Goal: Navigation & Orientation: Find specific page/section

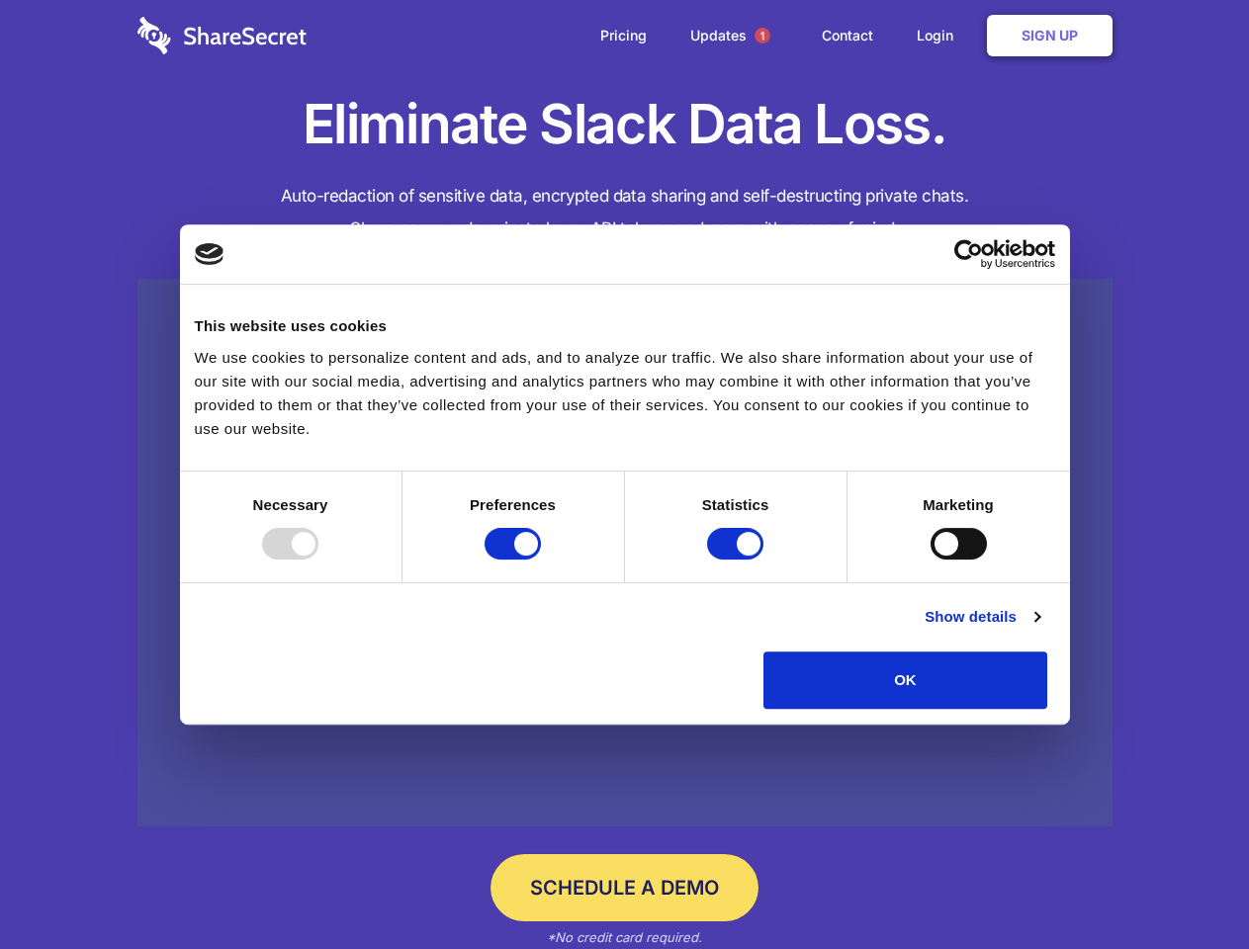
click at [318, 560] on div at bounding box center [290, 544] width 56 height 32
click at [541, 560] on input "Preferences" at bounding box center [512, 544] width 56 height 32
checkbox input "false"
click at [737, 560] on input "Statistics" at bounding box center [735, 544] width 56 height 32
checkbox input "false"
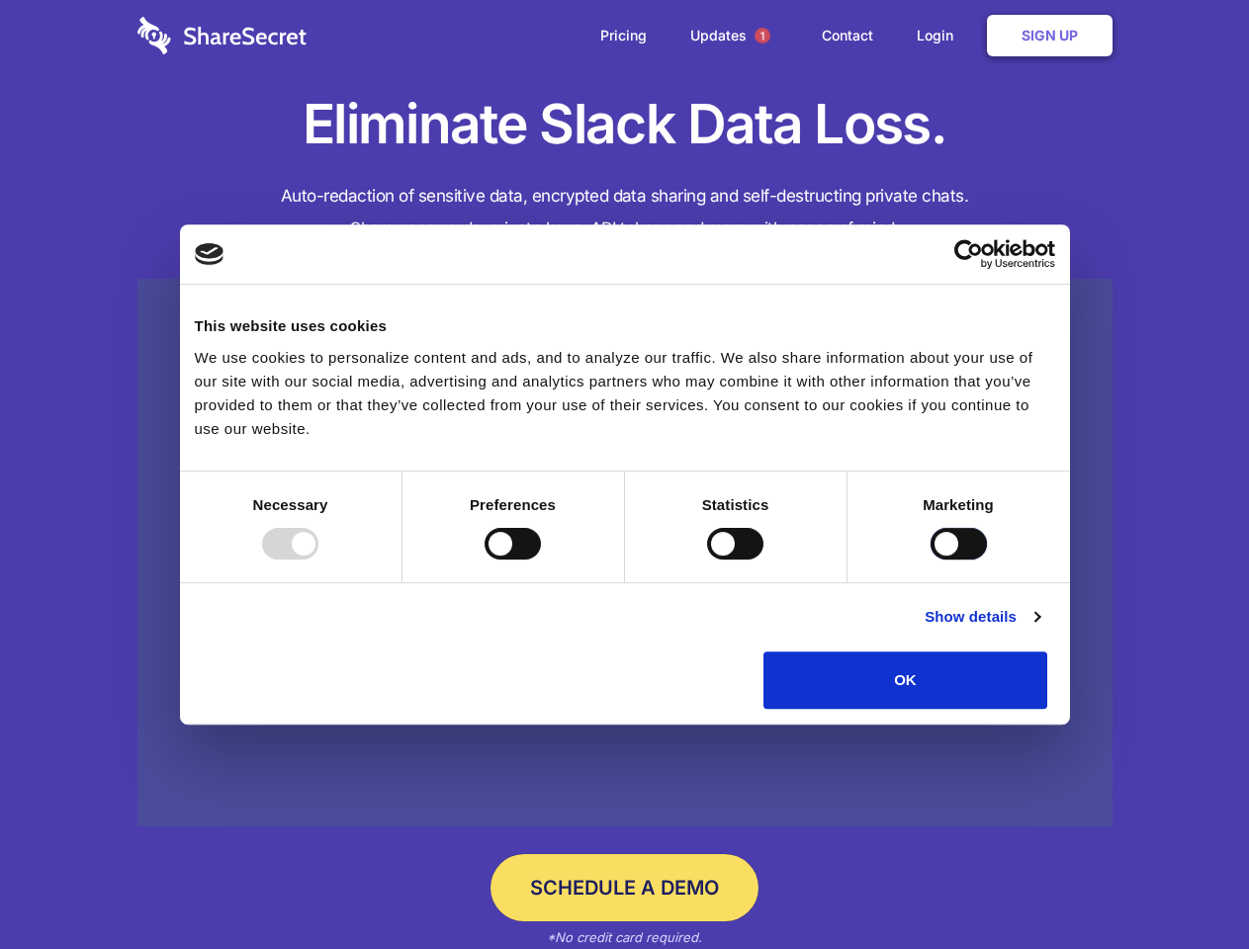
click at [930, 560] on input "Marketing" at bounding box center [958, 544] width 56 height 32
checkbox input "true"
click at [1039, 629] on link "Show details" at bounding box center [981, 617] width 115 height 24
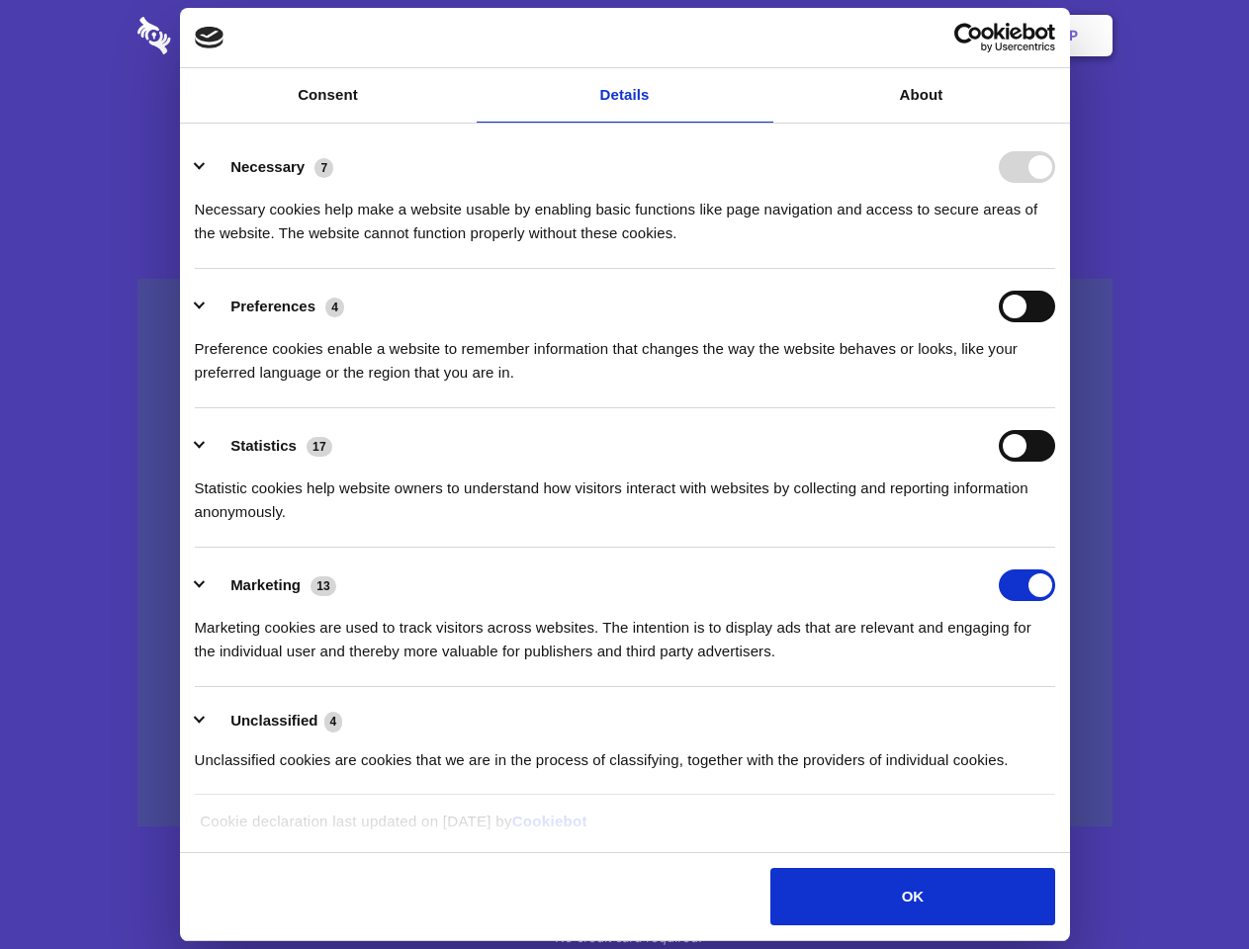
click at [1055, 269] on li "Necessary 7 Necessary cookies help make a website usable by enabling basic func…" at bounding box center [625, 198] width 860 height 139
click at [761, 36] on span "1" at bounding box center [762, 36] width 16 height 16
